Goal: Transaction & Acquisition: Purchase product/service

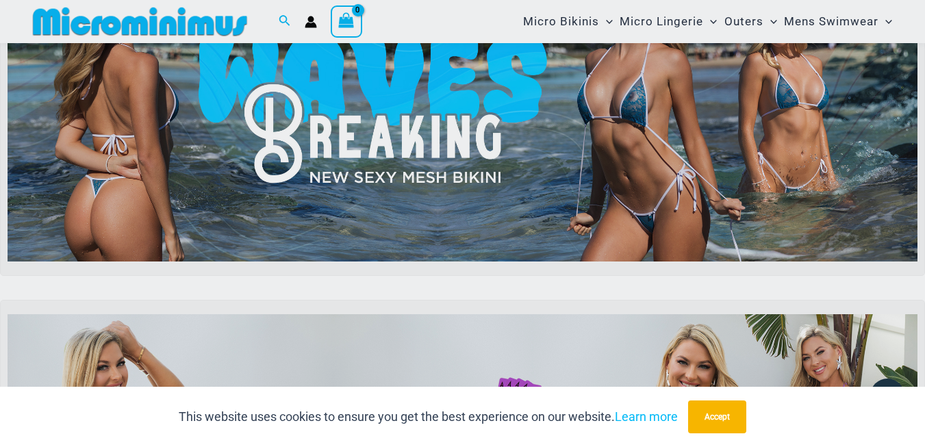
scroll to position [398, 0]
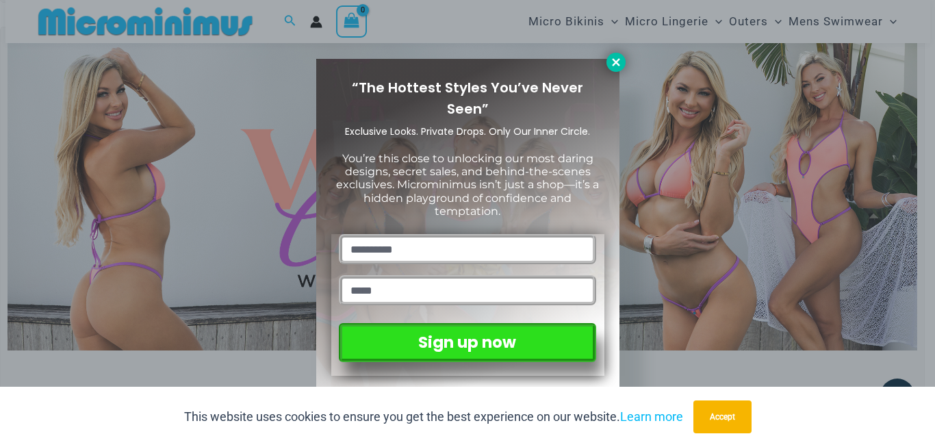
click at [615, 61] on icon at bounding box center [616, 62] width 8 height 8
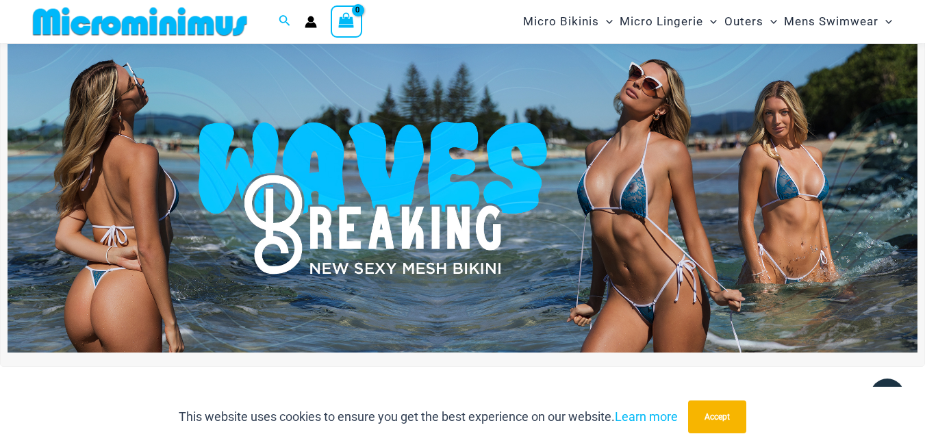
scroll to position [0, 0]
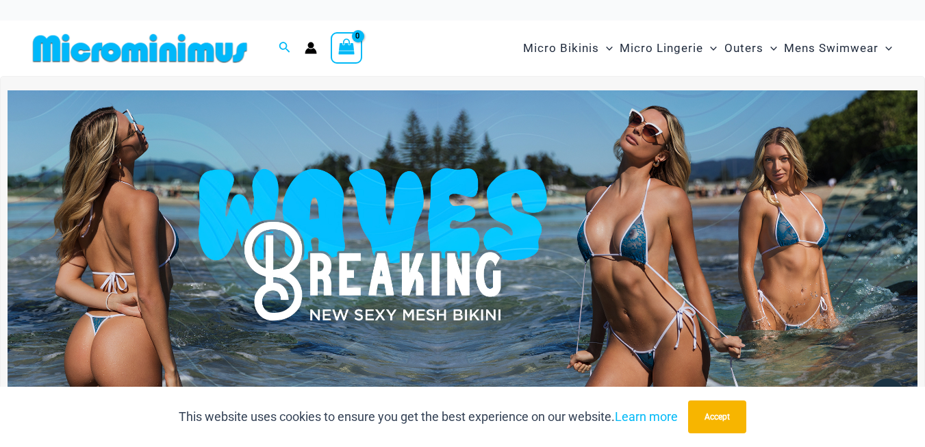
click at [660, 243] on img at bounding box center [463, 244] width 910 height 309
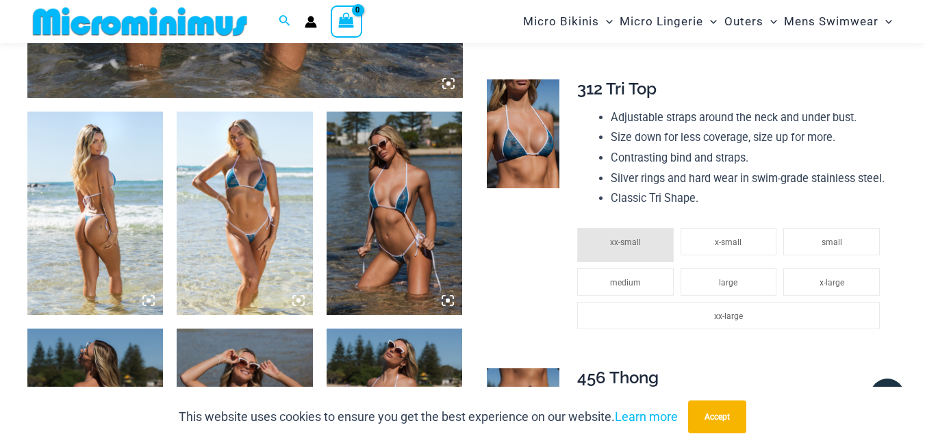
scroll to position [741, 0]
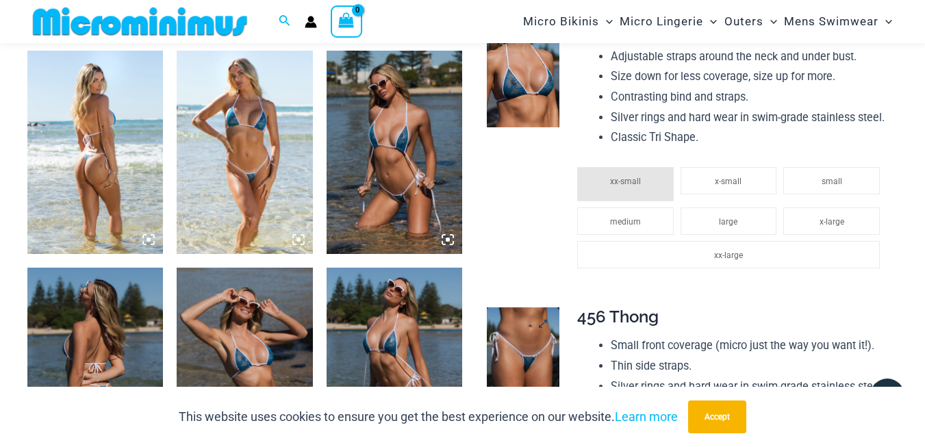
click at [535, 381] on img at bounding box center [523, 361] width 73 height 109
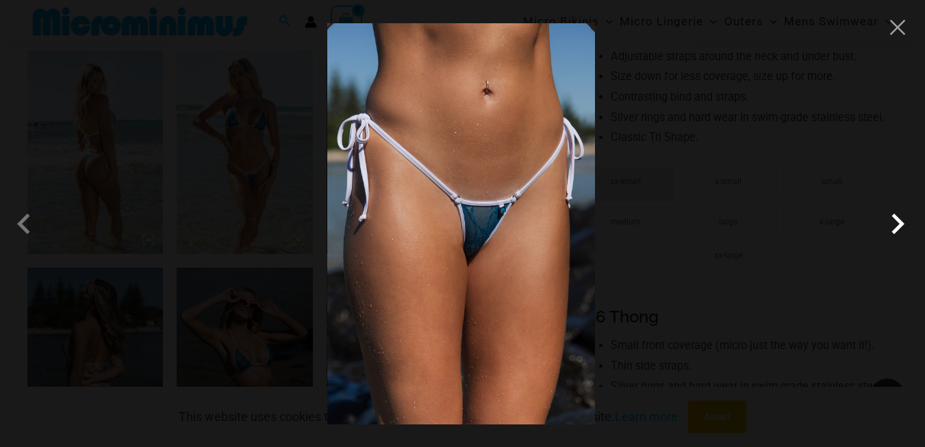
click at [898, 225] on span at bounding box center [897, 223] width 41 height 41
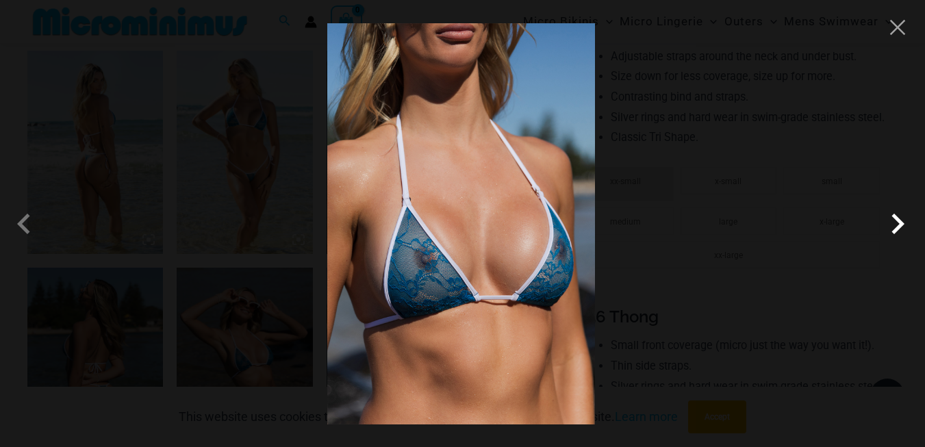
click at [898, 225] on span at bounding box center [897, 223] width 41 height 41
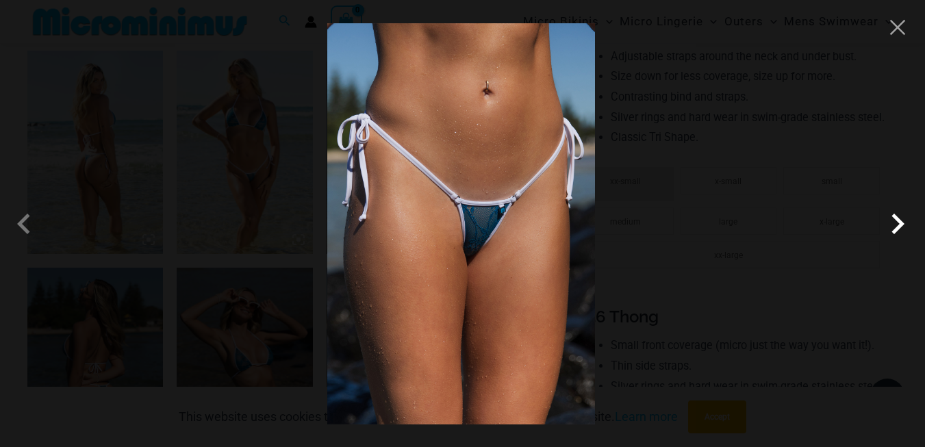
click at [898, 225] on span at bounding box center [897, 223] width 41 height 41
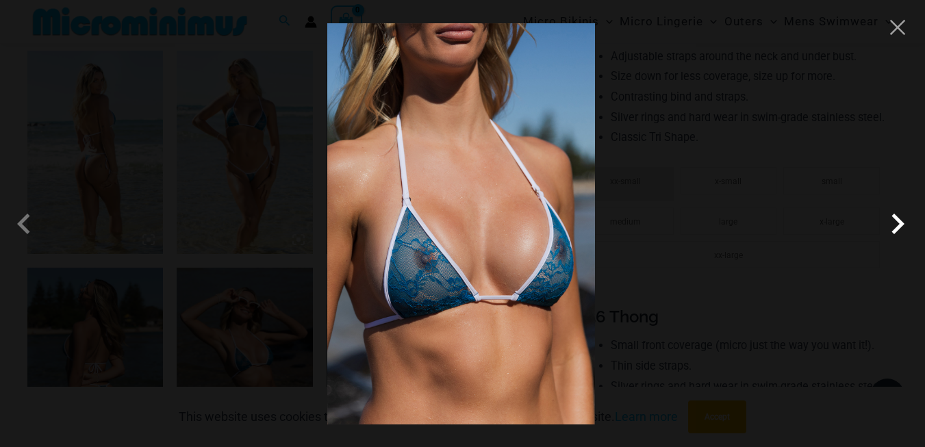
click at [900, 224] on span at bounding box center [897, 223] width 41 height 41
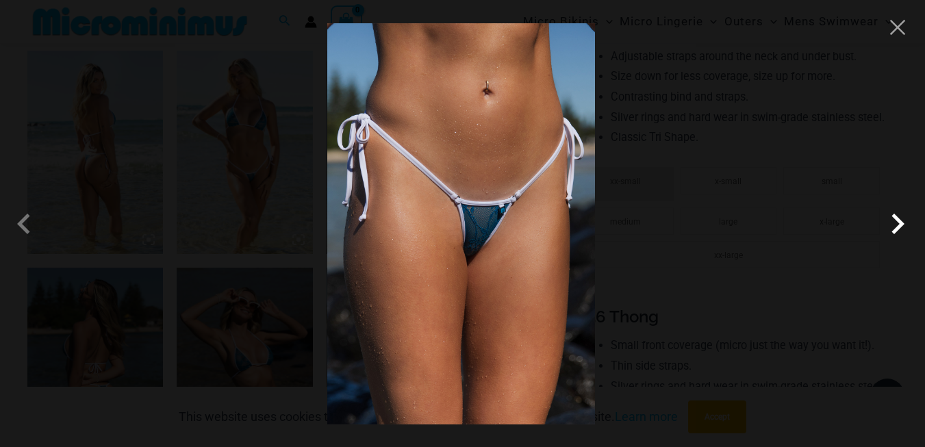
click at [900, 224] on span at bounding box center [897, 223] width 41 height 41
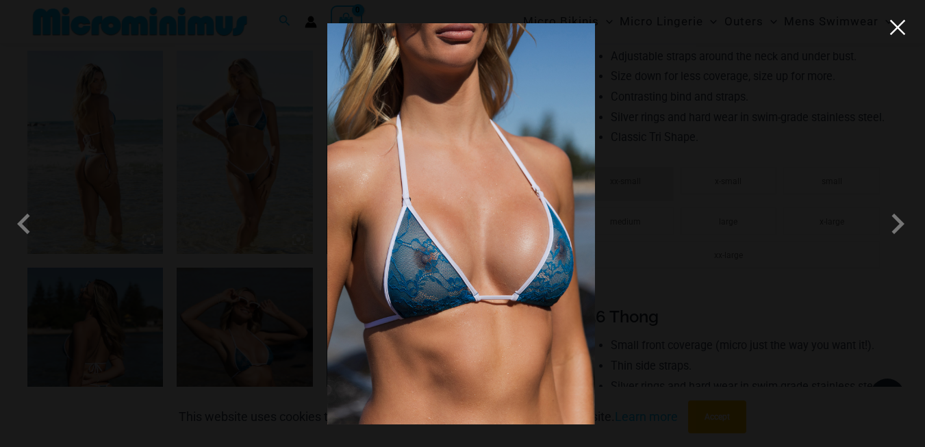
click at [897, 28] on button "Close" at bounding box center [897, 27] width 21 height 21
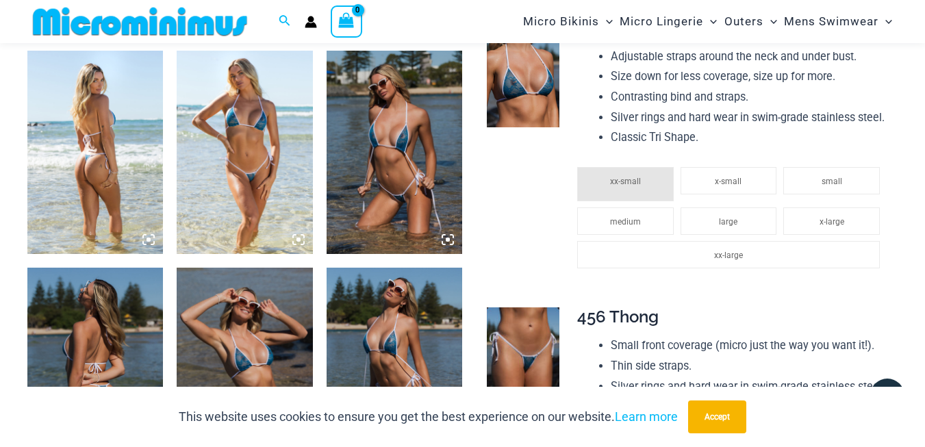
click at [251, 149] on img at bounding box center [245, 153] width 136 height 204
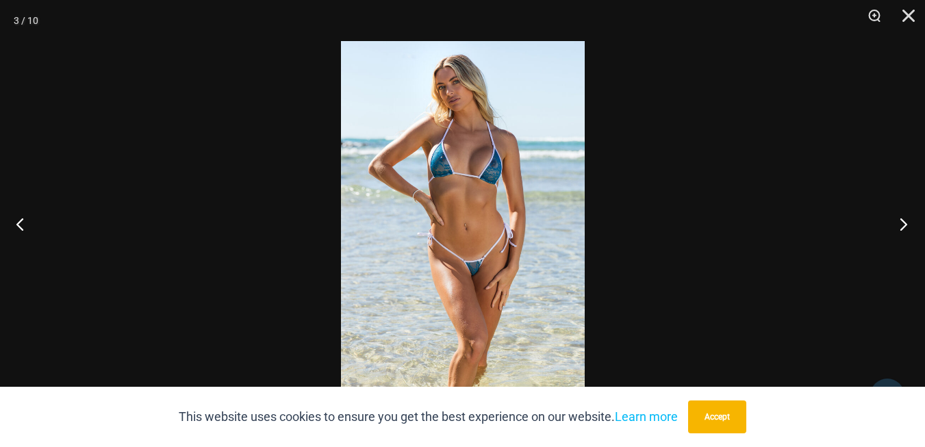
click at [904, 222] on button "Next" at bounding box center [898, 224] width 51 height 68
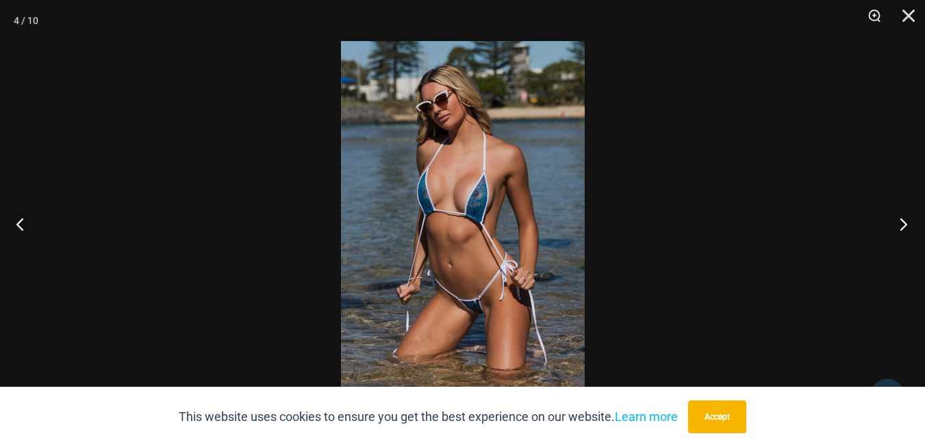
click at [901, 222] on button "Next" at bounding box center [898, 224] width 51 height 68
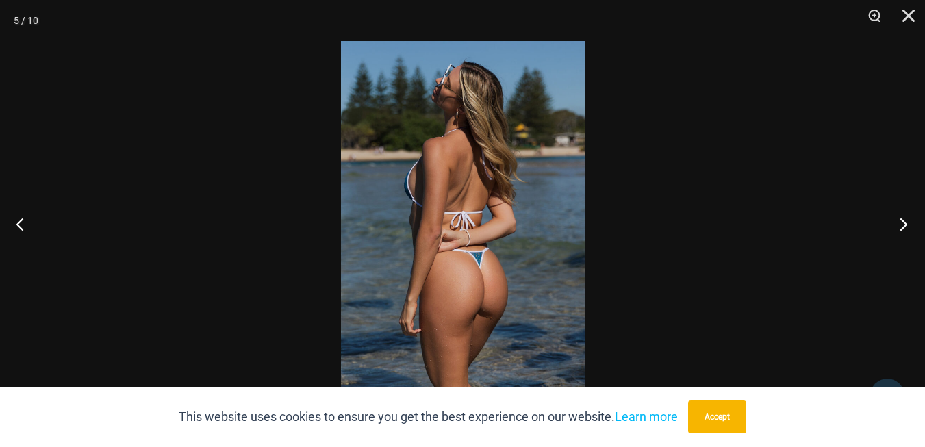
click at [904, 220] on button "Next" at bounding box center [898, 224] width 51 height 68
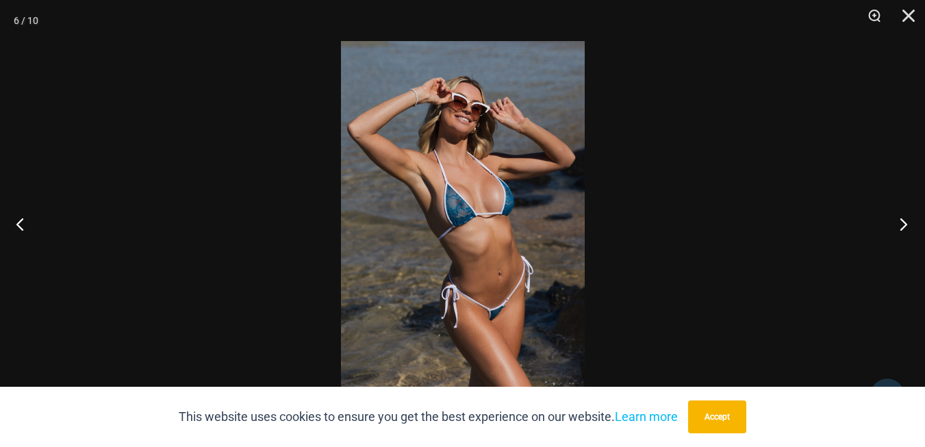
click at [904, 220] on button "Next" at bounding box center [898, 224] width 51 height 68
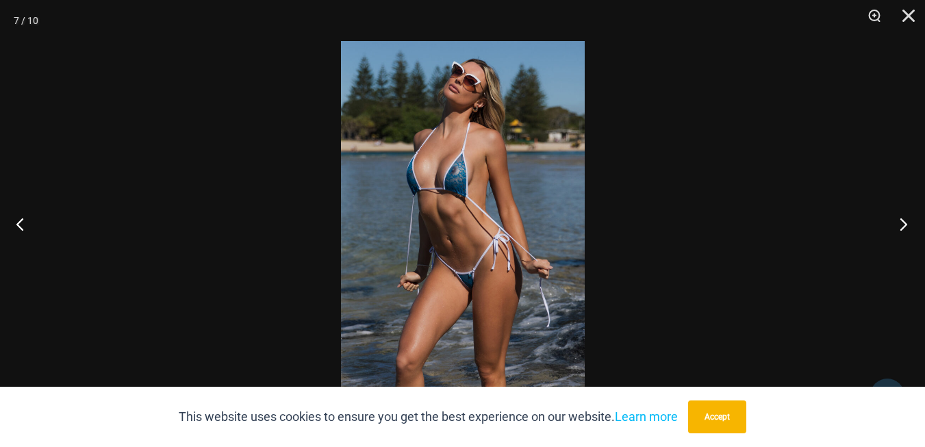
click at [904, 220] on button "Next" at bounding box center [898, 224] width 51 height 68
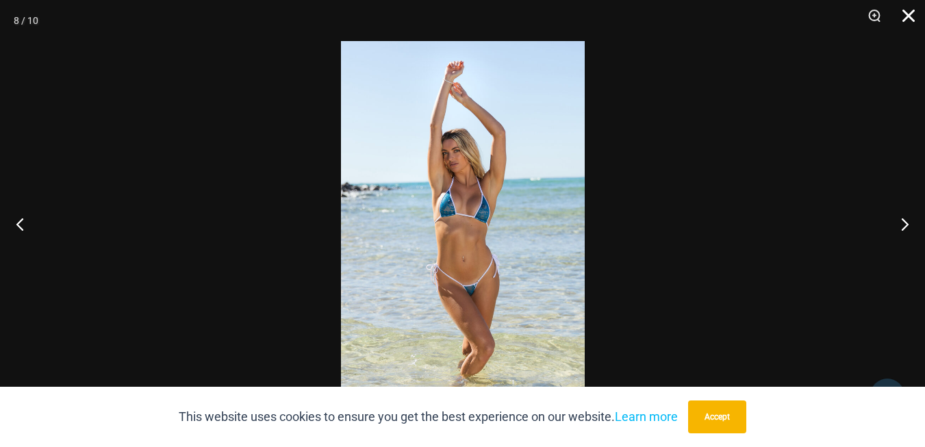
click at [913, 14] on button "Close" at bounding box center [904, 20] width 34 height 41
